Goal: Information Seeking & Learning: Learn about a topic

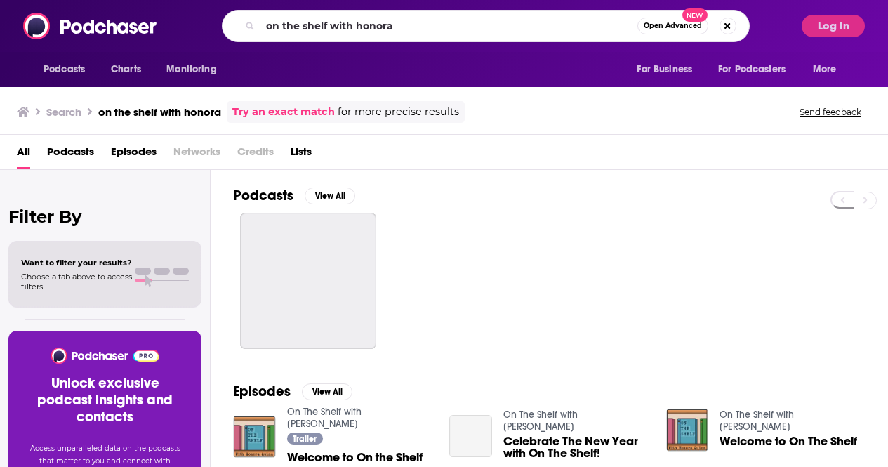
click at [411, 29] on input "on the shelf with honora" at bounding box center [448, 26] width 377 height 22
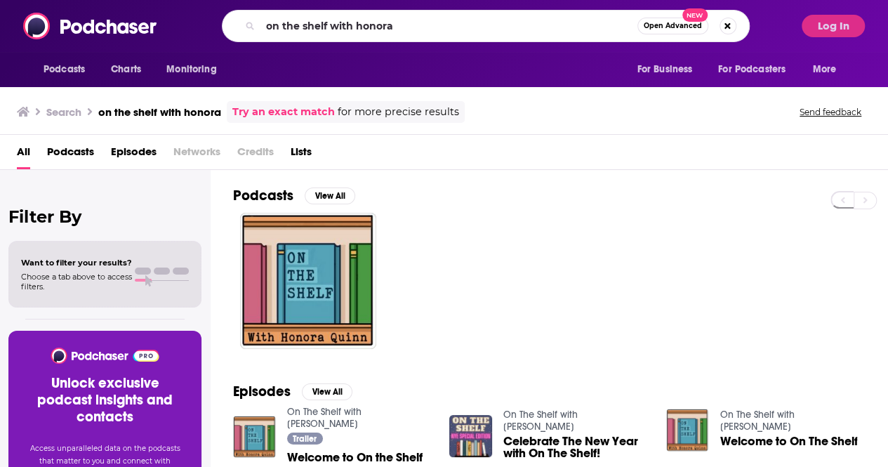
type input "h"
type input "she reads romance"
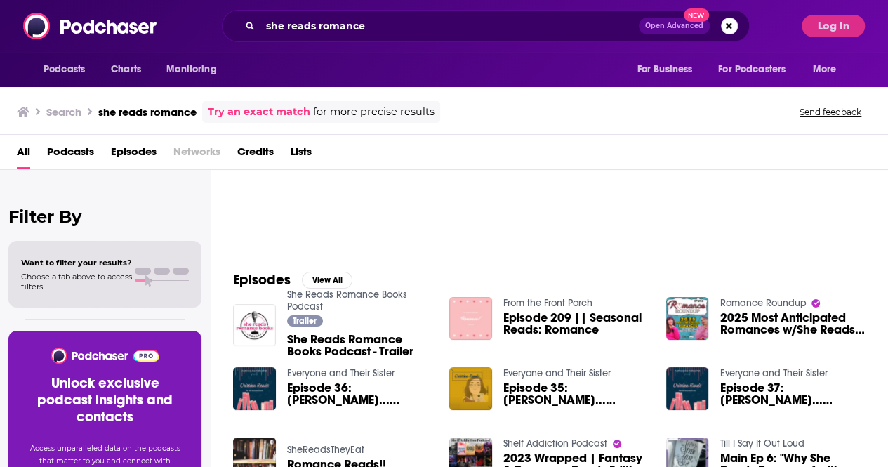
scroll to position [110, 0]
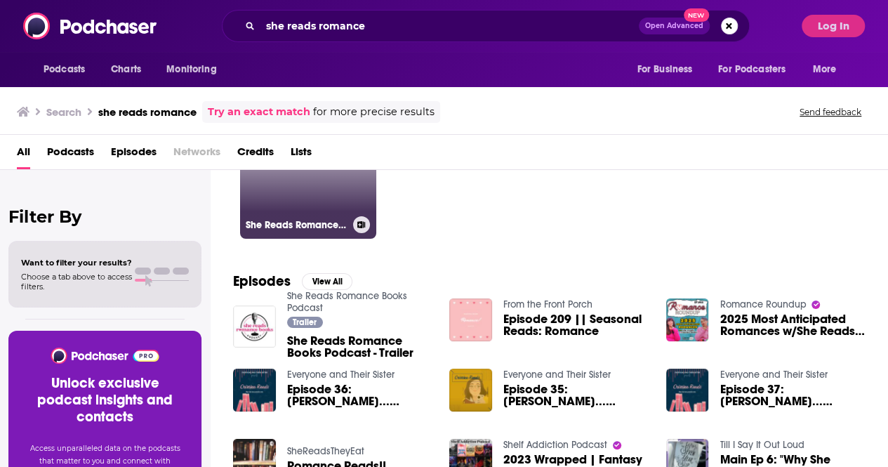
click at [348, 187] on link "She Reads Romance Books Podcast" at bounding box center [308, 170] width 136 height 136
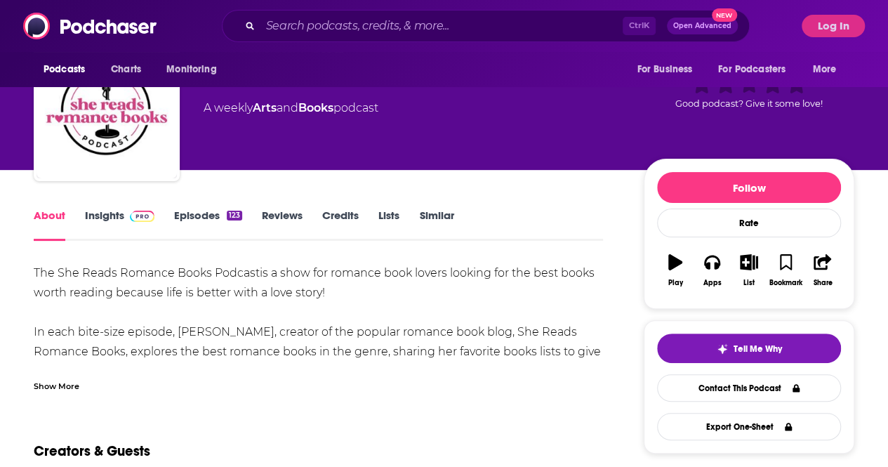
scroll to position [55, 0]
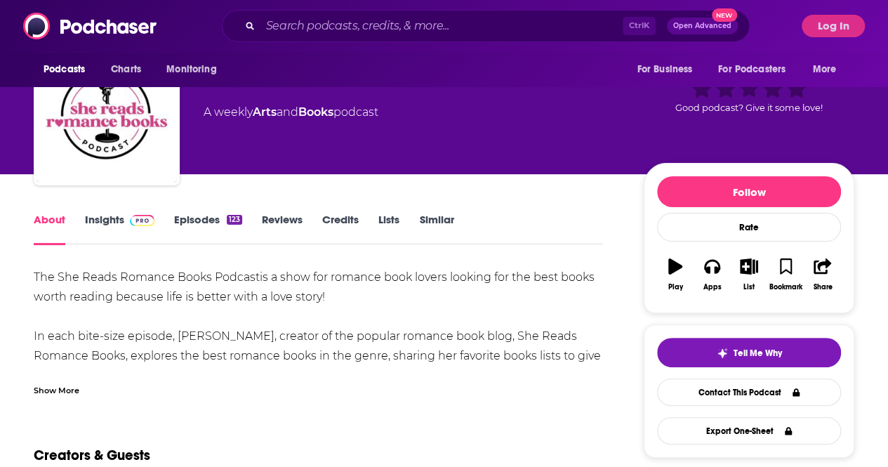
click at [109, 226] on link "Insights" at bounding box center [119, 229] width 69 height 32
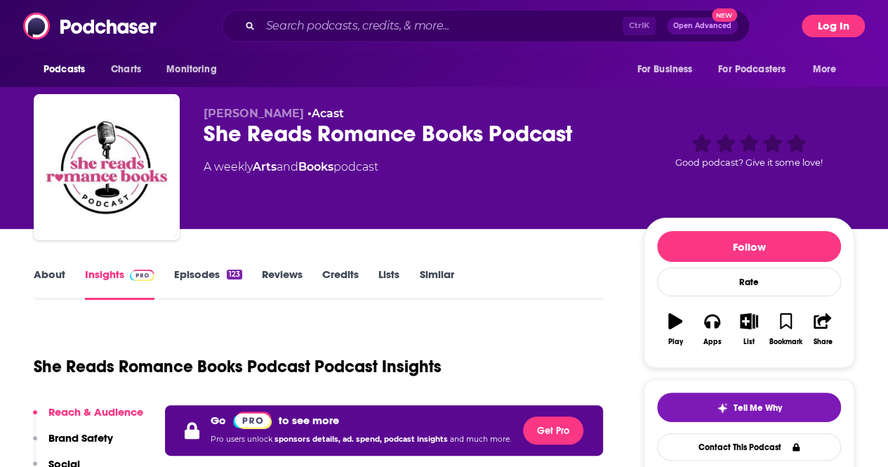
click at [841, 26] on button "Log In" at bounding box center [833, 26] width 63 height 22
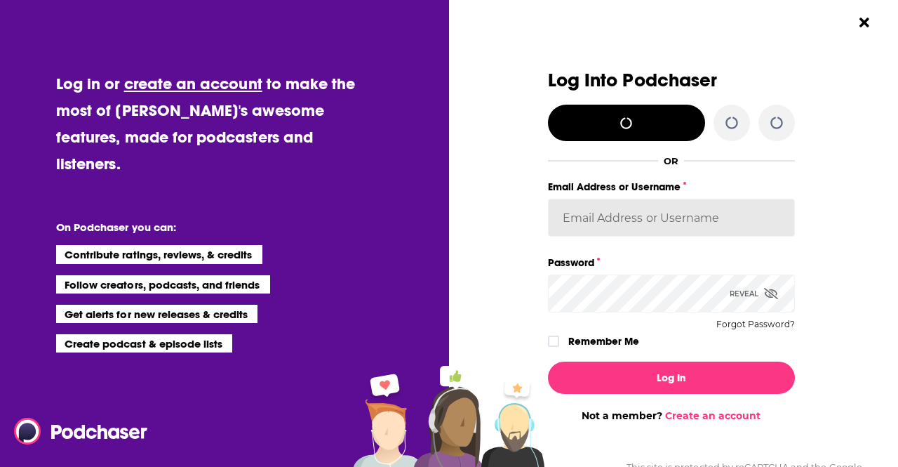
type input "[PERSON_NAME][EMAIL_ADDRESS][PERSON_NAME][DOMAIN_NAME]"
click at [550, 340] on icon "Dialog" at bounding box center [554, 341] width 8 height 6
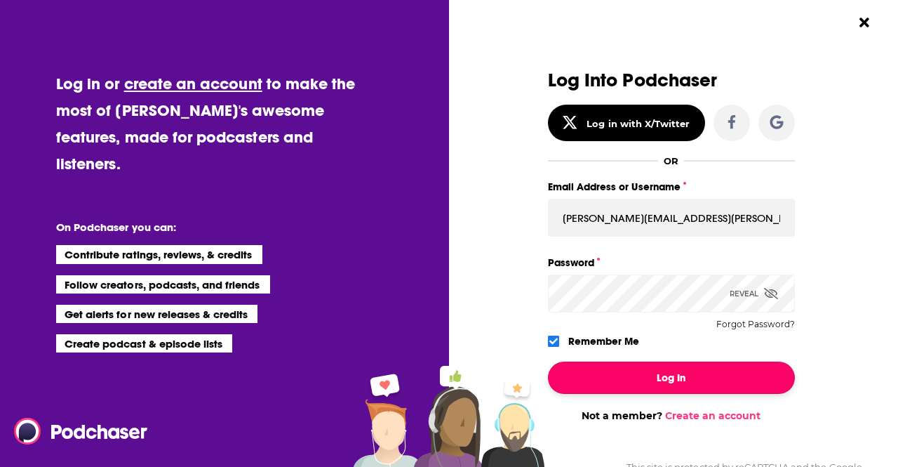
click at [596, 376] on button "Log In" at bounding box center [671, 377] width 247 height 32
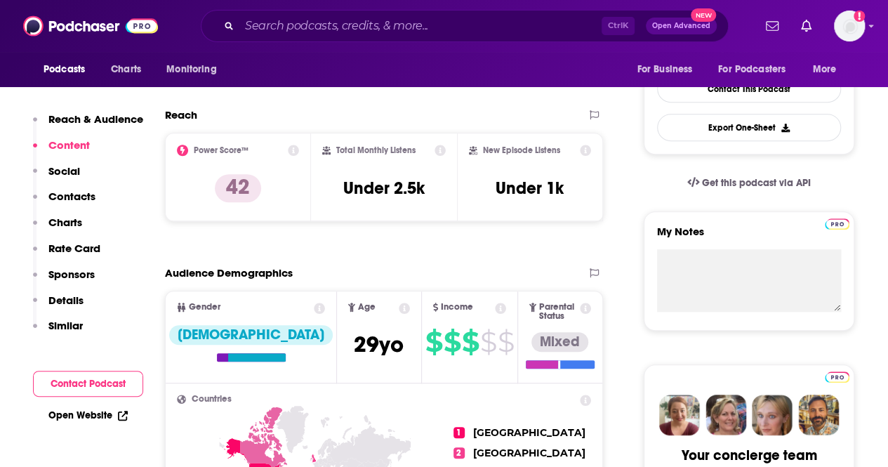
scroll to position [326, 0]
